Goal: Task Accomplishment & Management: Manage account settings

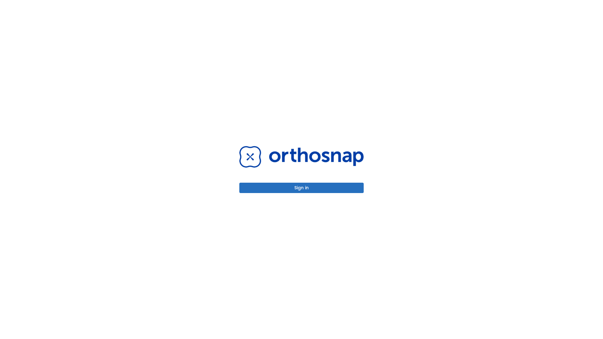
click at [301, 188] on button "Sign in" at bounding box center [301, 188] width 124 height 10
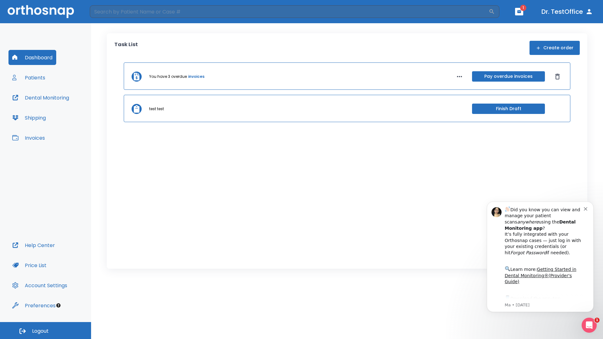
click at [46, 330] on span "Logout" at bounding box center [40, 331] width 17 height 7
